Goal: Navigation & Orientation: Find specific page/section

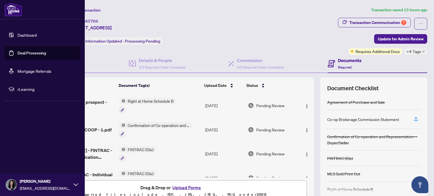
click at [32, 54] on link "Deal Processing" at bounding box center [32, 53] width 29 height 5
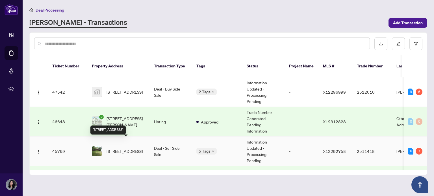
click at [130, 148] on span "[STREET_ADDRESS]" at bounding box center [124, 151] width 36 height 6
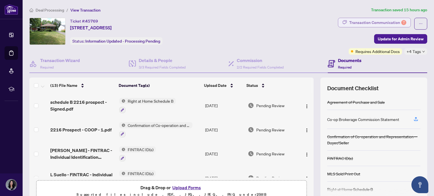
click at [387, 20] on div "Transaction Communication 7" at bounding box center [377, 22] width 57 height 9
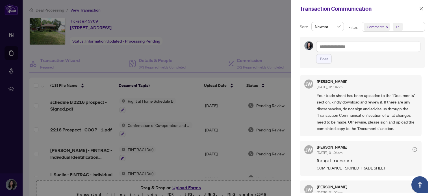
click at [224, 52] on div at bounding box center [217, 98] width 434 height 196
click at [422, 9] on icon "close" at bounding box center [421, 9] width 4 height 4
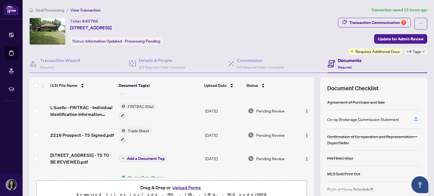
scroll to position [68, 0]
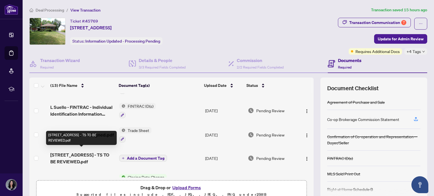
click at [67, 156] on span "[STREET_ADDRESS] - TS TO BE REVIEWED.pdf" at bounding box center [82, 159] width 64 height 14
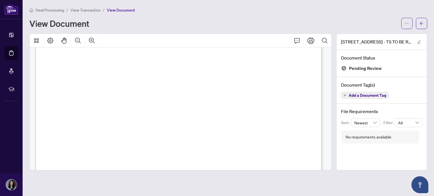
scroll to position [209, 0]
click at [423, 22] on icon "arrow-left" at bounding box center [421, 23] width 4 height 4
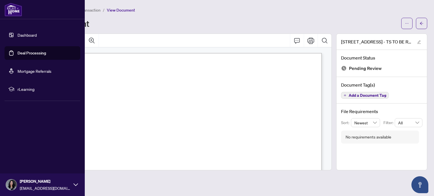
click at [28, 54] on link "Deal Processing" at bounding box center [32, 53] width 29 height 5
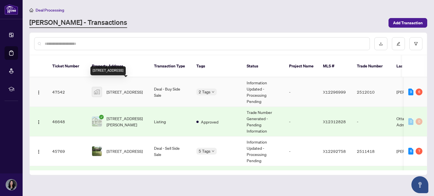
click at [122, 89] on span "[STREET_ADDRESS]" at bounding box center [124, 92] width 36 height 6
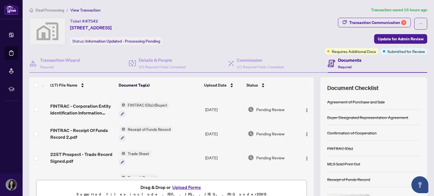
scroll to position [72, 0]
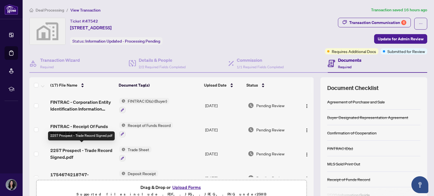
click at [72, 152] on span "2257 Prospect - Trade Record Signed.pdf" at bounding box center [82, 154] width 64 height 14
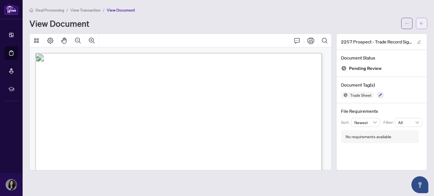
click at [419, 22] on icon "arrow-left" at bounding box center [421, 23] width 4 height 4
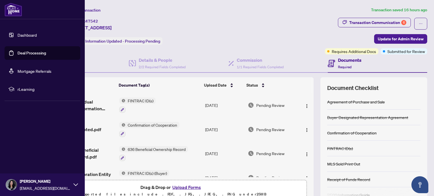
click at [31, 53] on link "Deal Processing" at bounding box center [32, 53] width 29 height 5
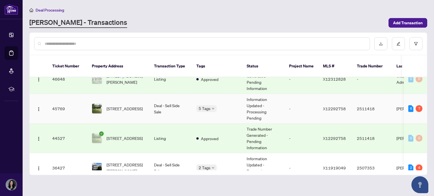
scroll to position [43, 0]
click at [117, 105] on span "[STREET_ADDRESS]" at bounding box center [124, 108] width 36 height 6
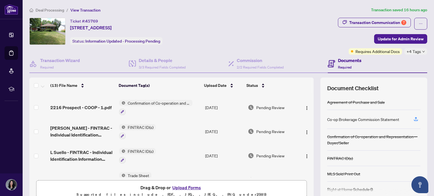
scroll to position [23, 0]
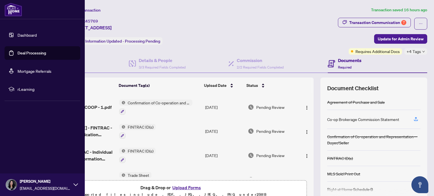
click at [30, 52] on link "Deal Processing" at bounding box center [32, 53] width 29 height 5
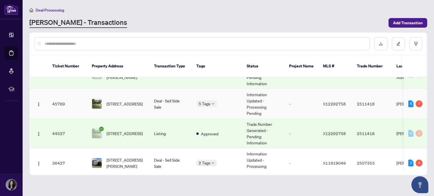
scroll to position [48, 0]
click at [113, 130] on span "[STREET_ADDRESS]" at bounding box center [124, 133] width 36 height 6
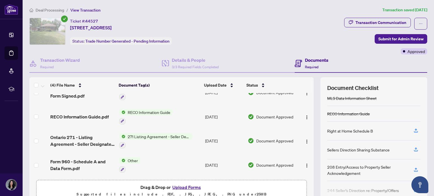
scroll to position [64, 0]
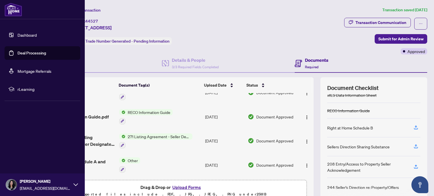
click at [18, 56] on link "Deal Processing" at bounding box center [32, 53] width 29 height 5
